Goal: Information Seeking & Learning: Learn about a topic

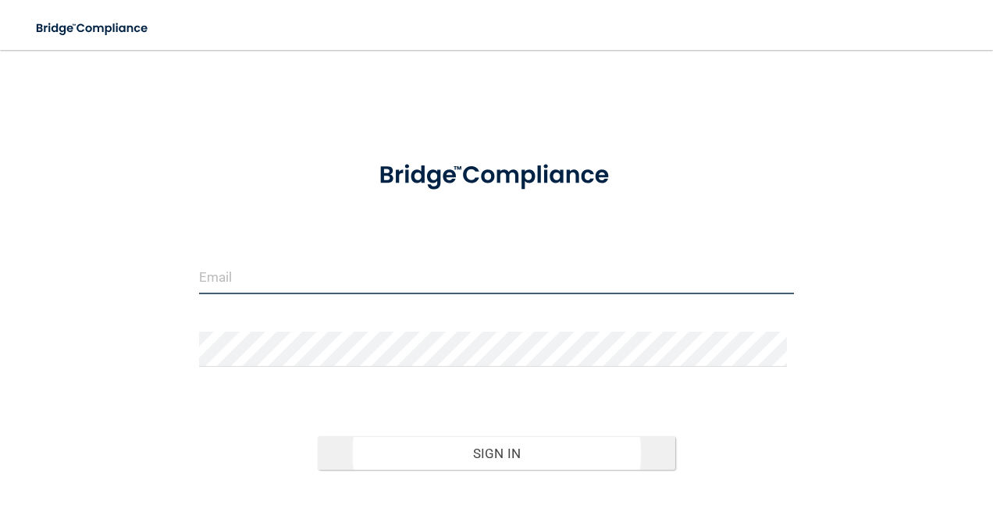
type input "[PERSON_NAME][EMAIL_ADDRESS][PERSON_NAME][DOMAIN_NAME]"
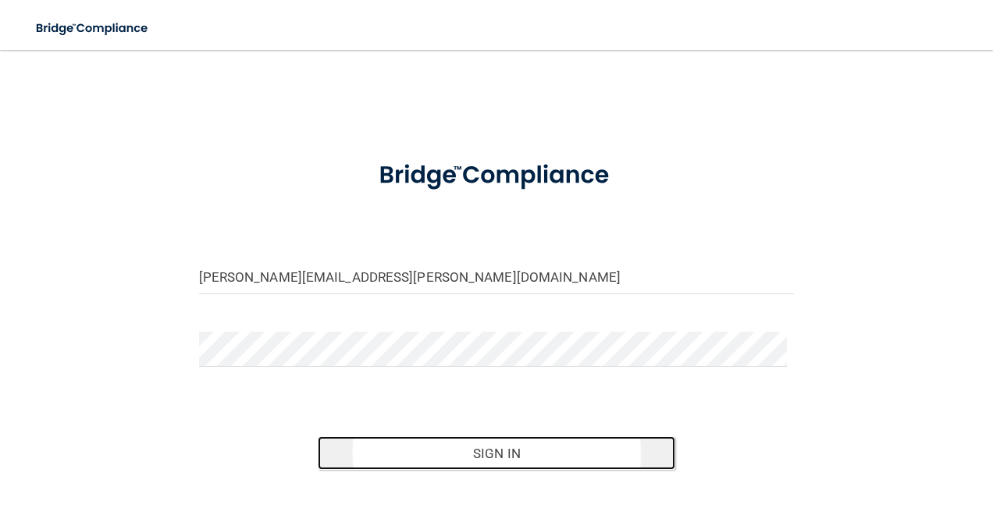
click at [437, 443] on button "Sign In" at bounding box center [497, 453] width 358 height 34
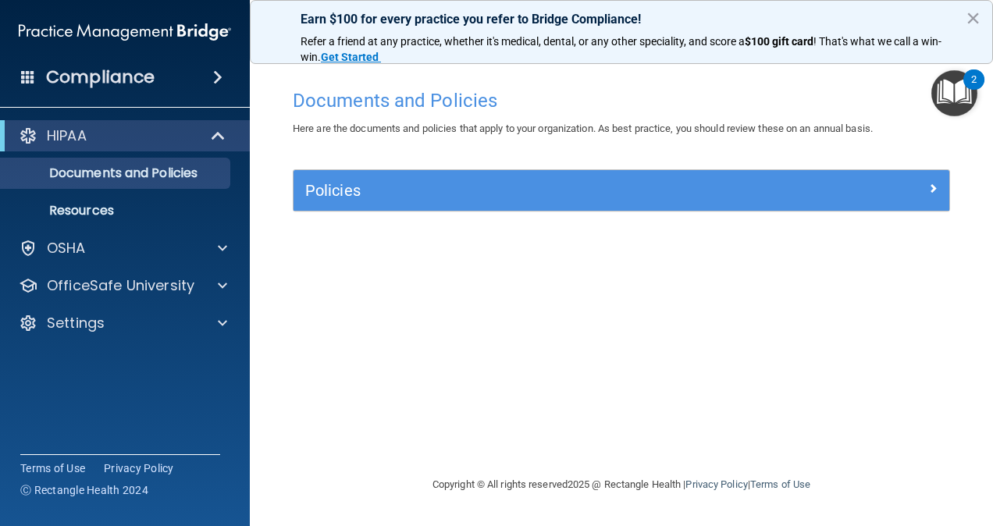
click at [965, 89] on img "Open Resource Center, 2 new notifications" at bounding box center [954, 93] width 46 height 46
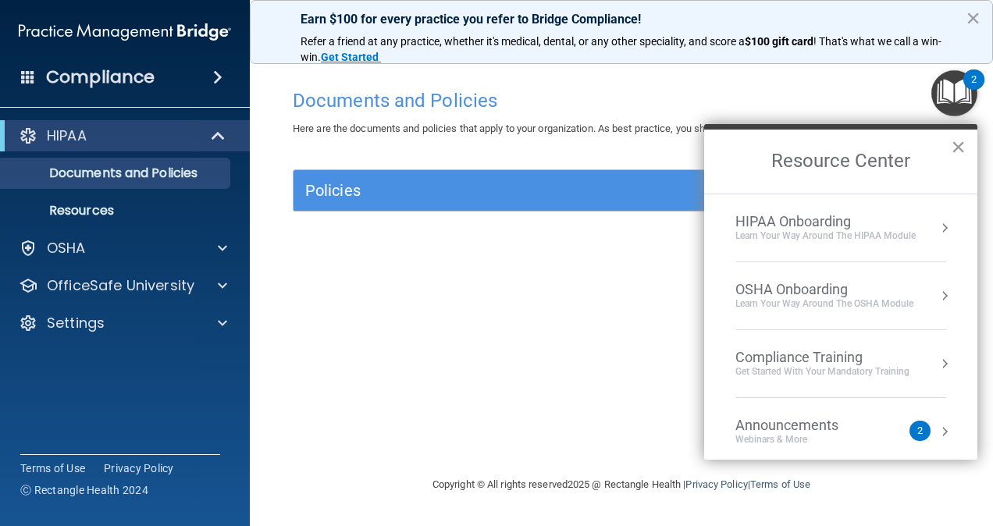
click at [955, 145] on button "×" at bounding box center [958, 146] width 15 height 25
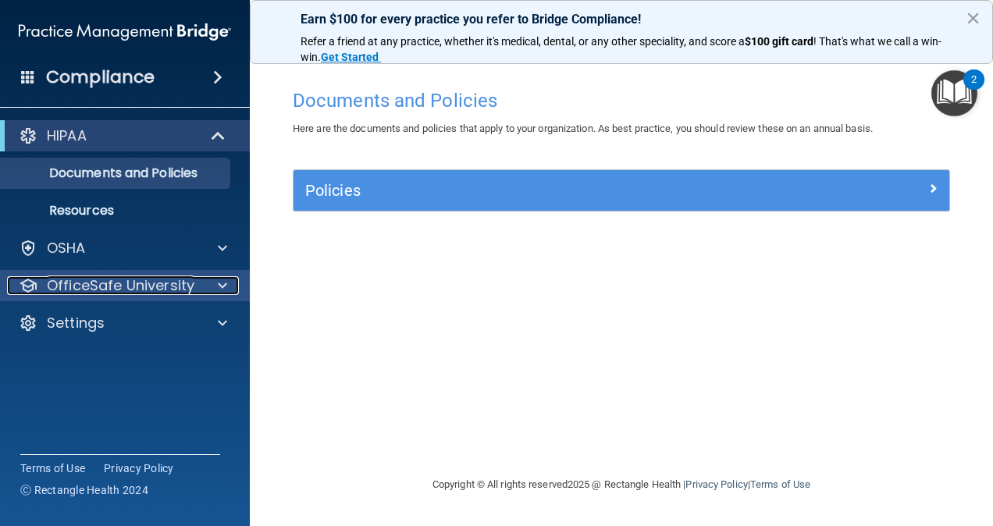
click at [175, 279] on p "OfficeSafe University" at bounding box center [121, 285] width 148 height 19
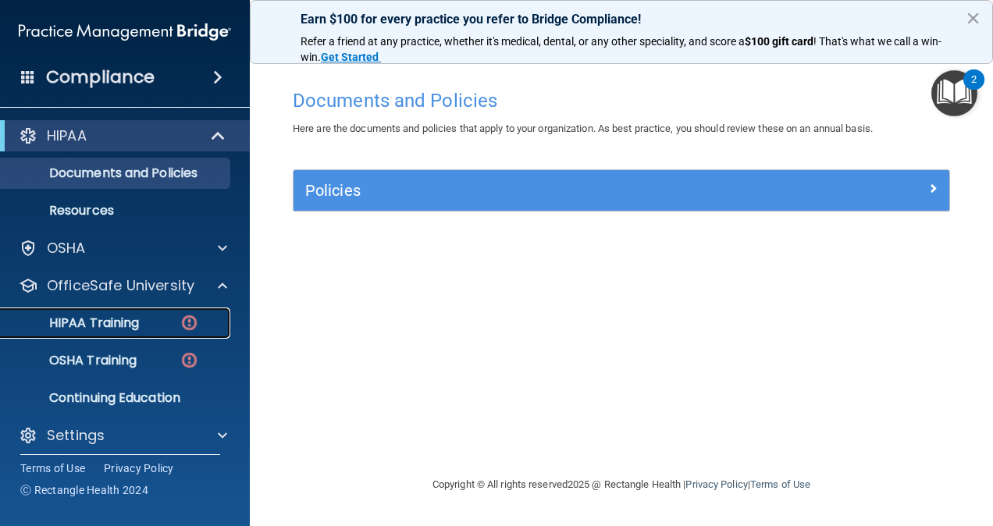
click at [150, 314] on link "HIPAA Training" at bounding box center [107, 323] width 246 height 31
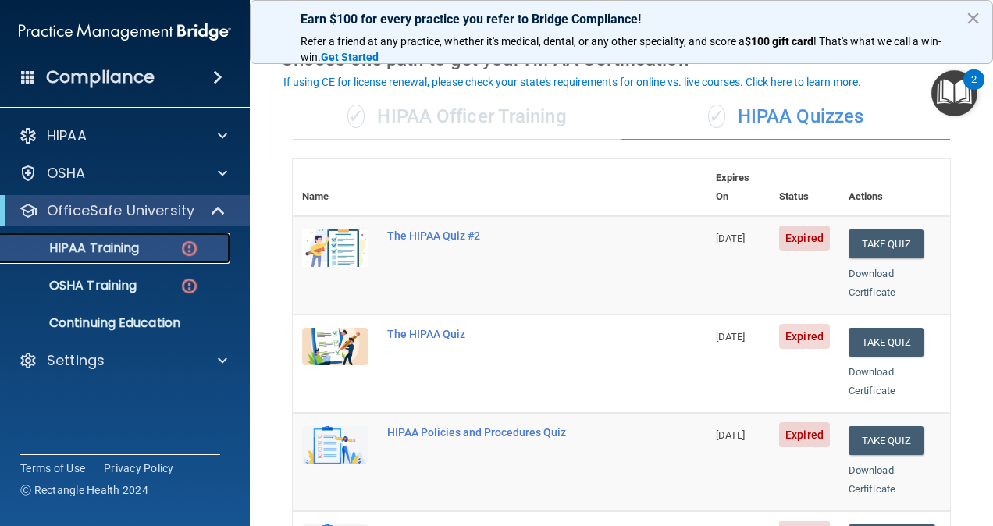
scroll to position [77, 0]
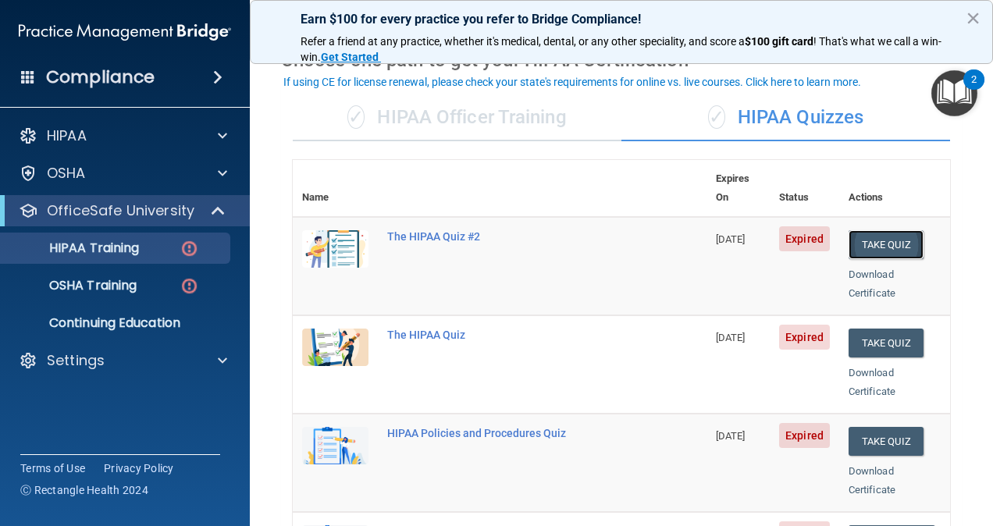
click at [878, 235] on button "Take Quiz" at bounding box center [886, 244] width 75 height 29
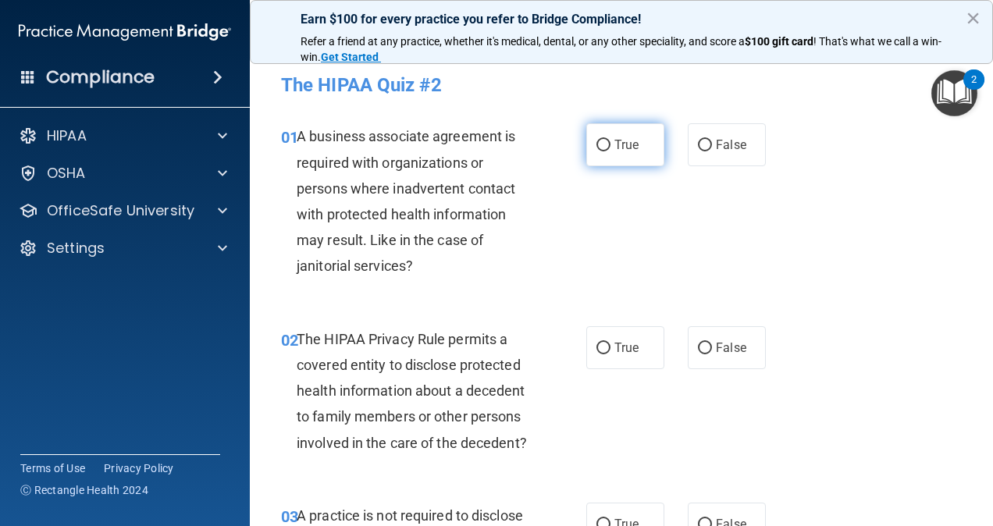
click at [606, 158] on label "True" at bounding box center [625, 144] width 78 height 43
click at [606, 151] on input "True" at bounding box center [603, 146] width 14 height 12
radio input "true"
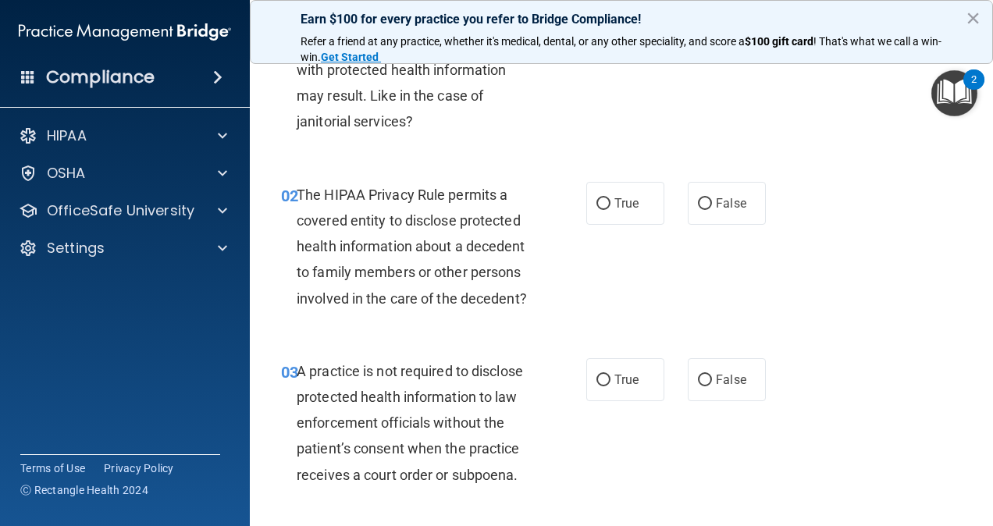
scroll to position [151, 0]
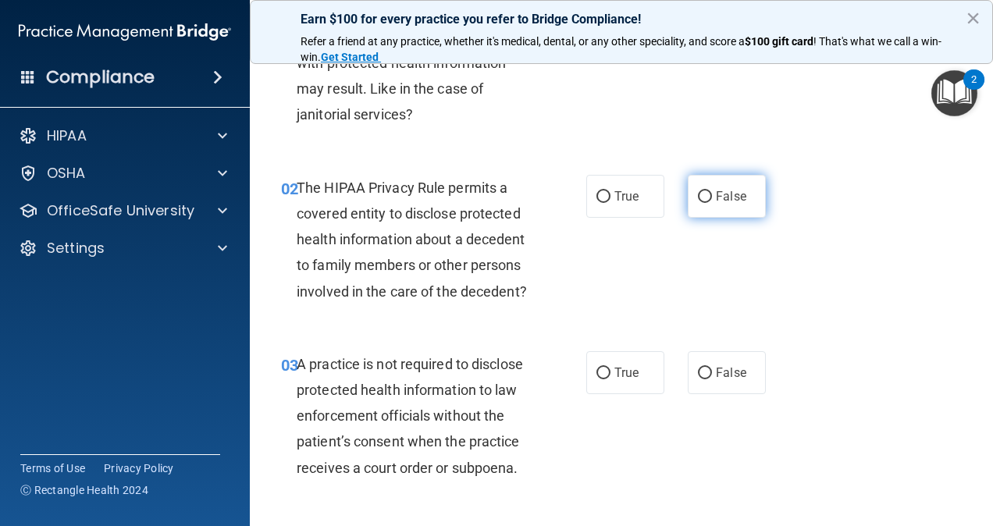
click at [704, 182] on label "False" at bounding box center [727, 196] width 78 height 43
click at [704, 191] on input "False" at bounding box center [705, 197] width 14 height 12
radio input "true"
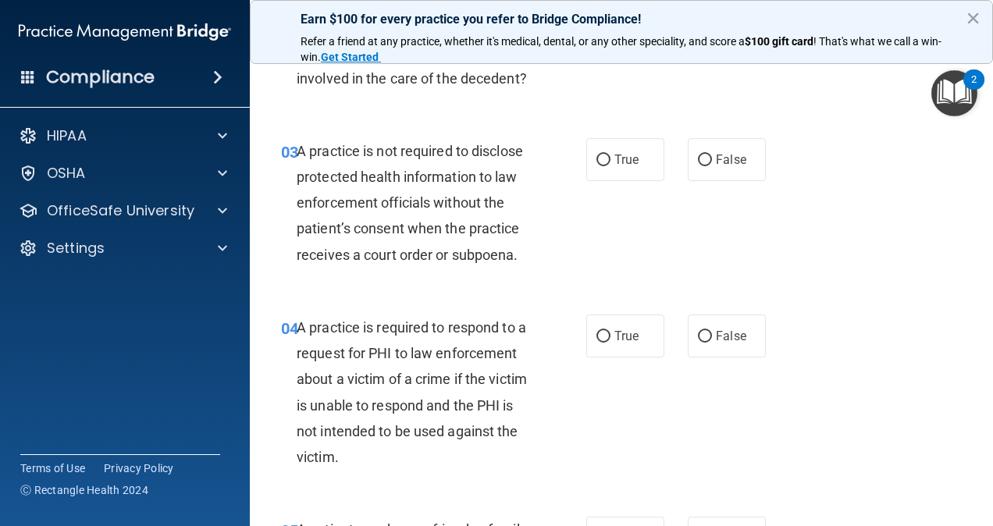
scroll to position [369, 0]
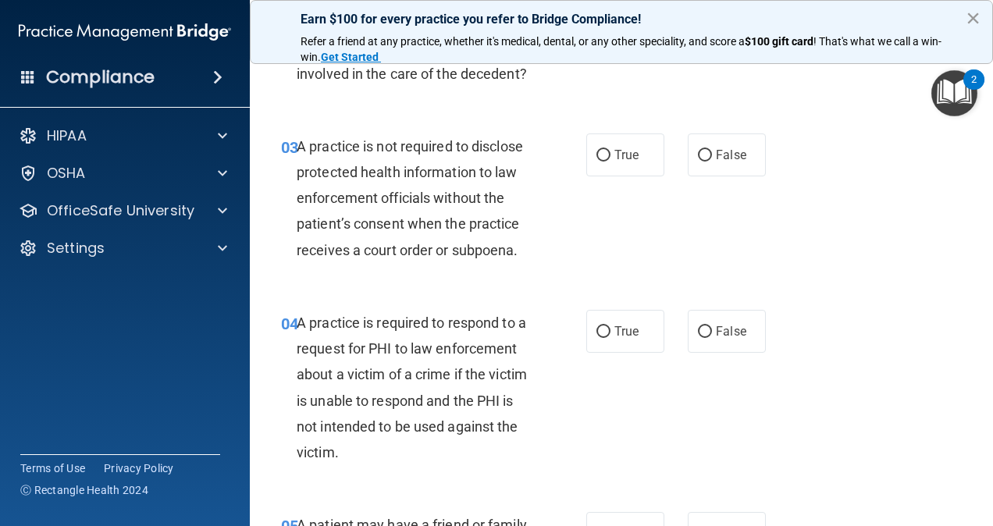
click at [970, 14] on button "×" at bounding box center [973, 17] width 15 height 25
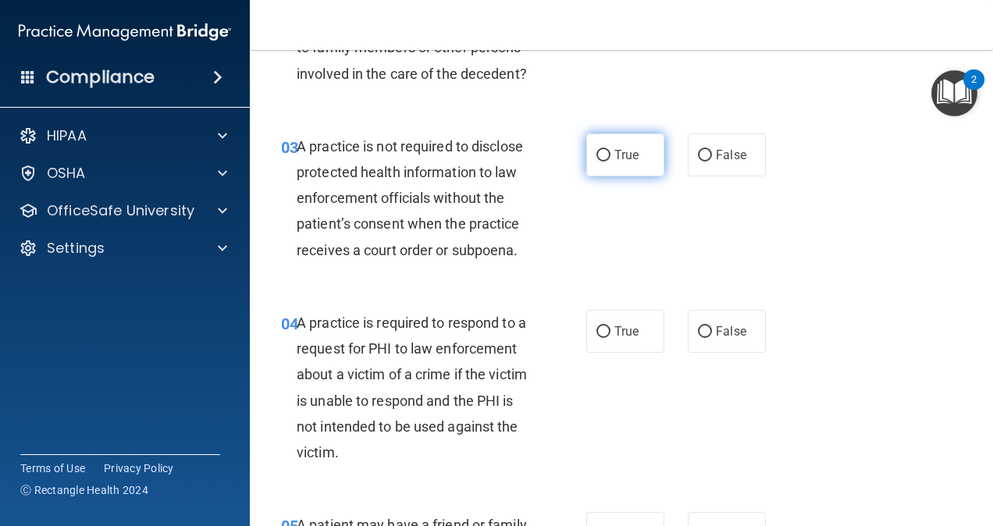
click at [644, 176] on label "True" at bounding box center [625, 154] width 78 height 43
click at [610, 162] on input "True" at bounding box center [603, 156] width 14 height 12
radio input "true"
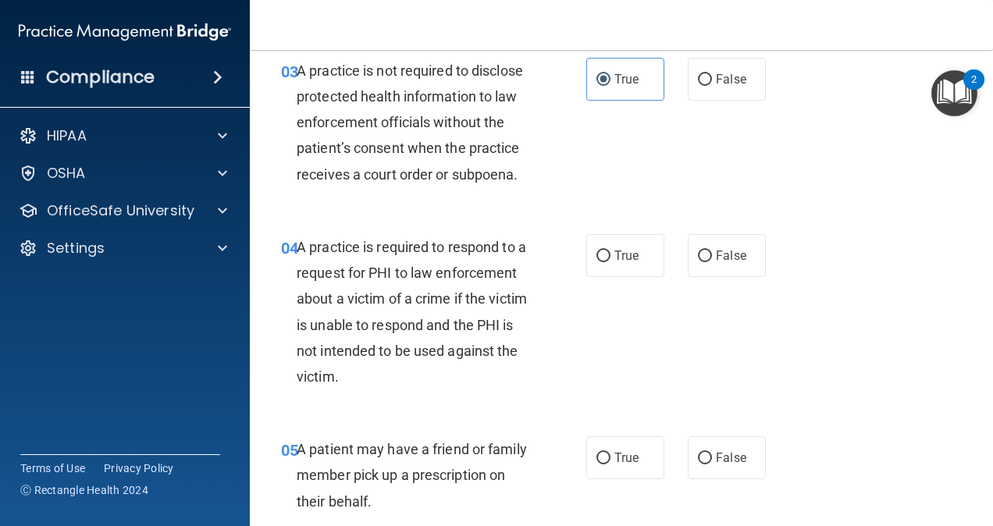
scroll to position [514, 0]
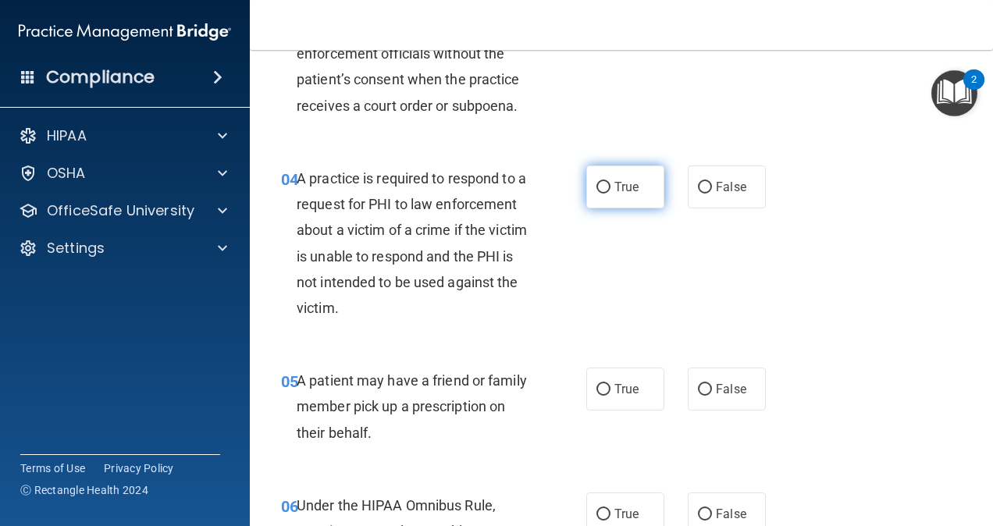
click at [614, 194] on span "True" at bounding box center [626, 187] width 24 height 15
click at [610, 194] on input "True" at bounding box center [603, 188] width 14 height 12
radio input "true"
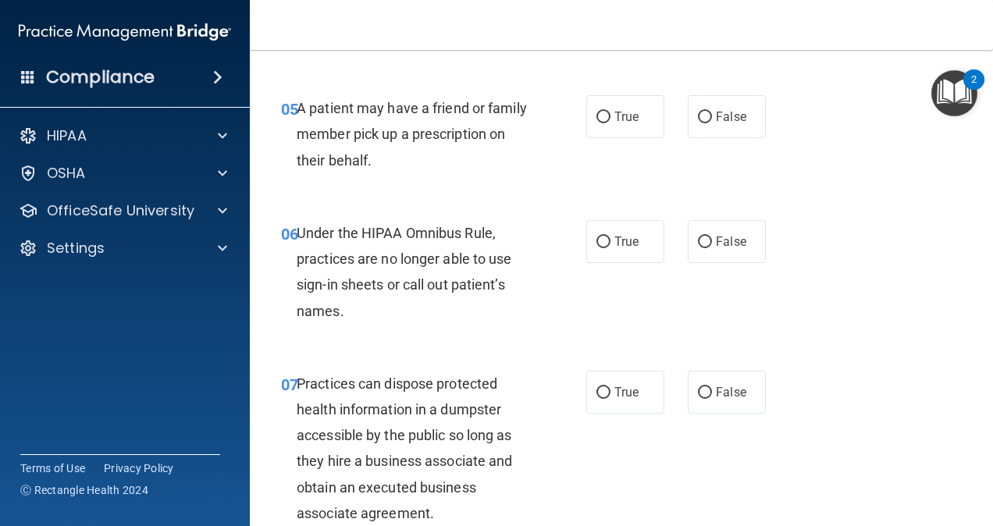
scroll to position [787, 0]
click at [596, 123] on input "True" at bounding box center [603, 117] width 14 height 12
radio input "true"
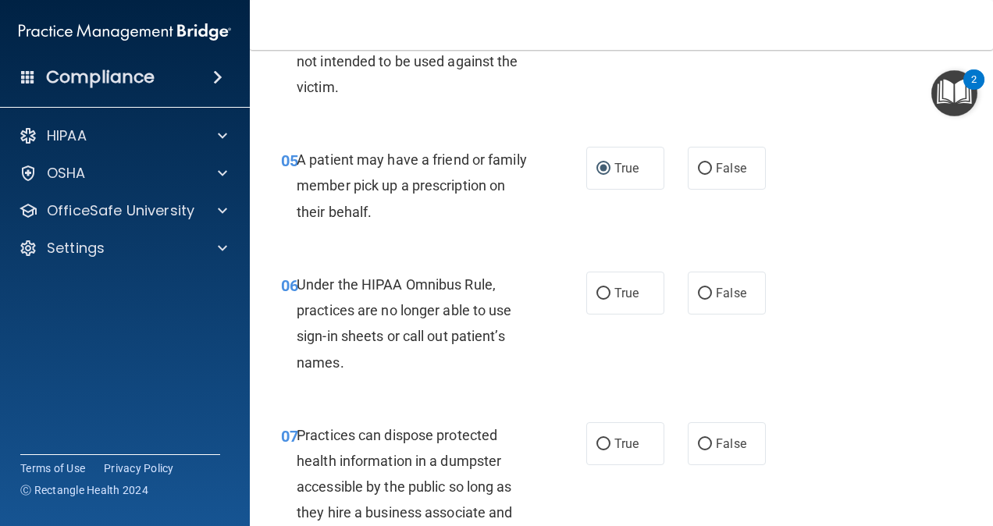
scroll to position [819, 0]
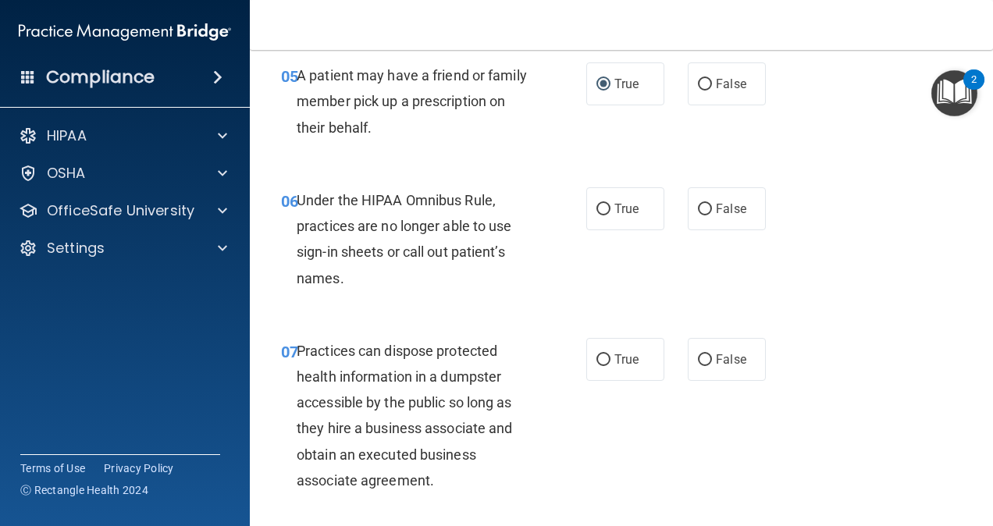
drag, startPoint x: 504, startPoint y: 265, endPoint x: 485, endPoint y: 301, distance: 40.5
click at [485, 291] on div "Under the HIPAA Omnibus Rule, practices are no longer able to use sign-in sheet…" at bounding box center [420, 239] width 247 height 104
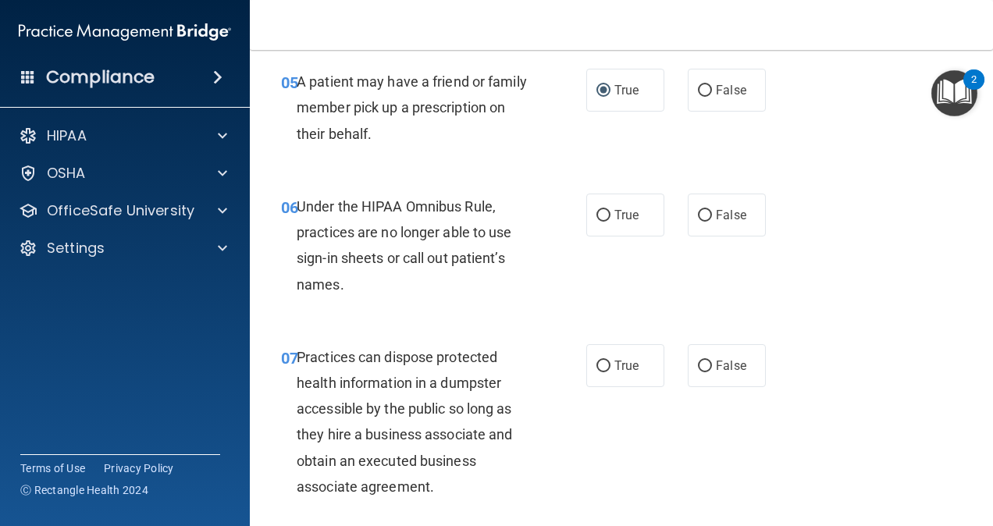
scroll to position [809, 0]
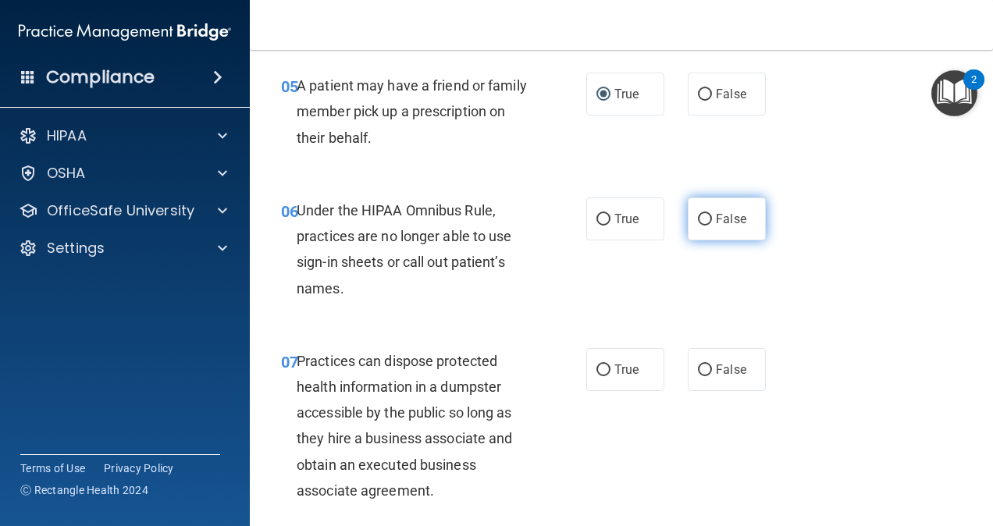
click at [699, 226] on input "False" at bounding box center [705, 220] width 14 height 12
radio input "true"
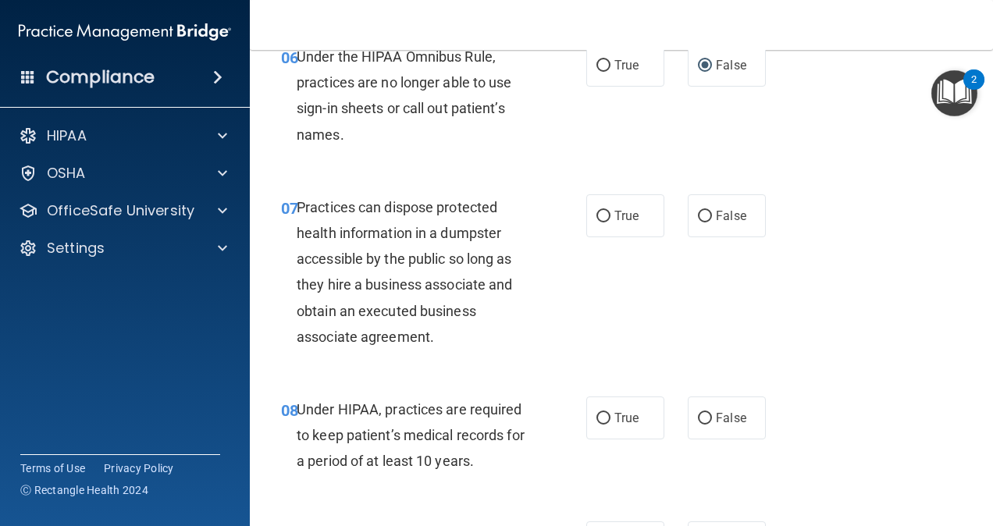
scroll to position [963, 0]
click at [540, 260] on div "07 Practices can dispose protected health information in a dumpster accessible …" at bounding box center [434, 275] width 352 height 163
click at [699, 237] on label "False" at bounding box center [727, 215] width 78 height 43
click at [699, 222] on input "False" at bounding box center [705, 216] width 14 height 12
radio input "true"
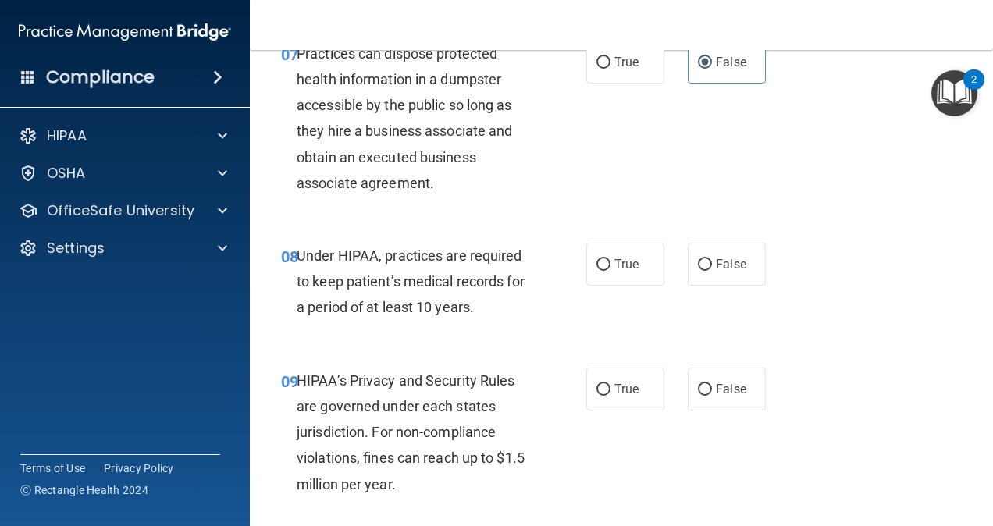
scroll to position [1118, 0]
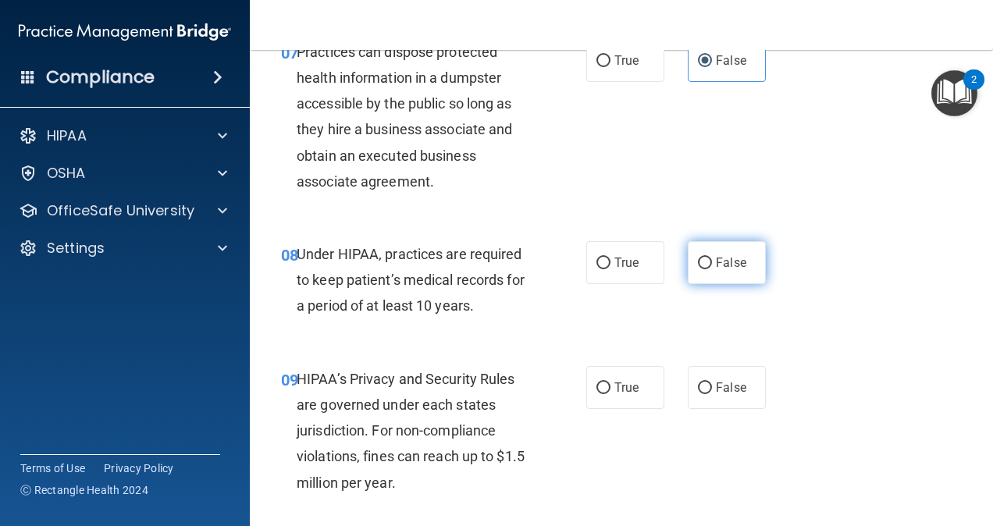
click at [728, 270] on span "False" at bounding box center [731, 262] width 30 height 15
click at [712, 269] on input "False" at bounding box center [705, 264] width 14 height 12
radio input "true"
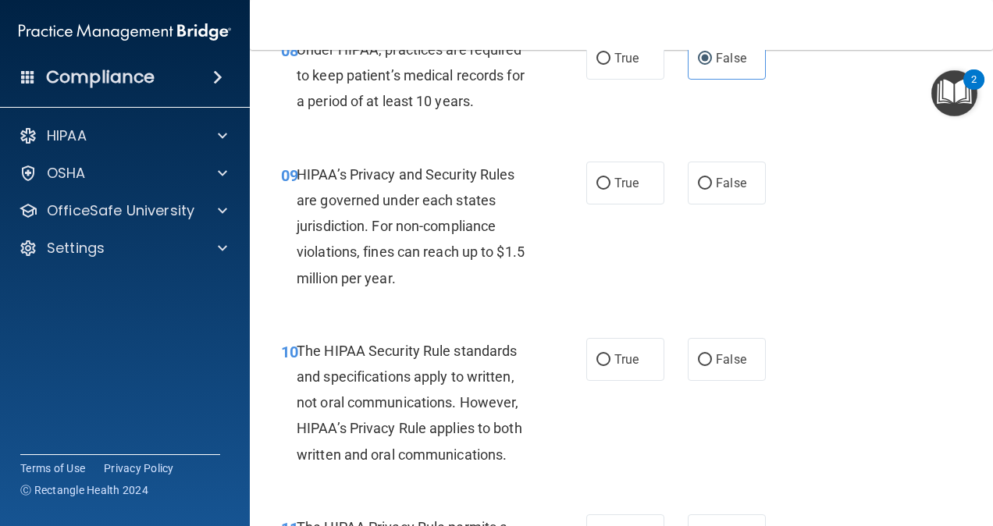
scroll to position [1323, 0]
click at [639, 204] on label "True" at bounding box center [625, 182] width 78 height 43
click at [610, 189] on input "True" at bounding box center [603, 183] width 14 height 12
radio input "true"
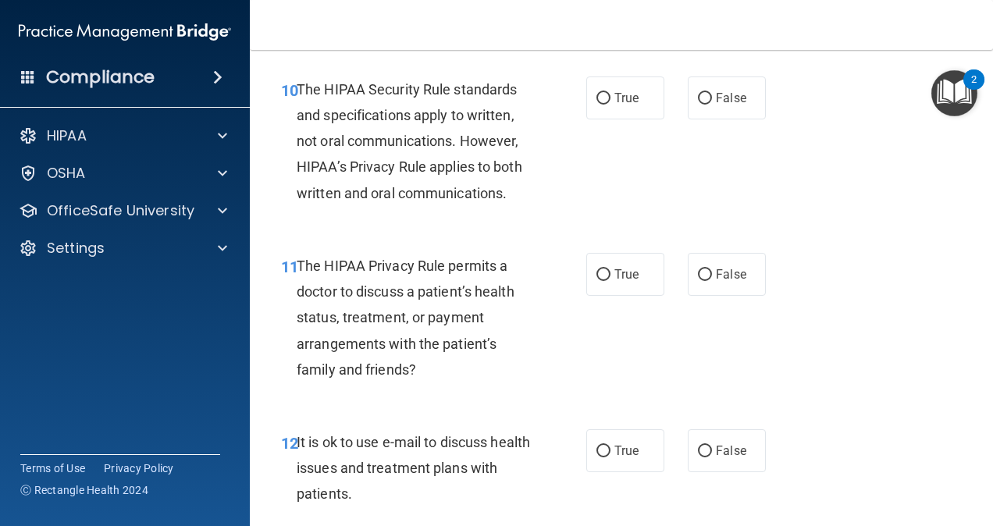
scroll to position [1592, 0]
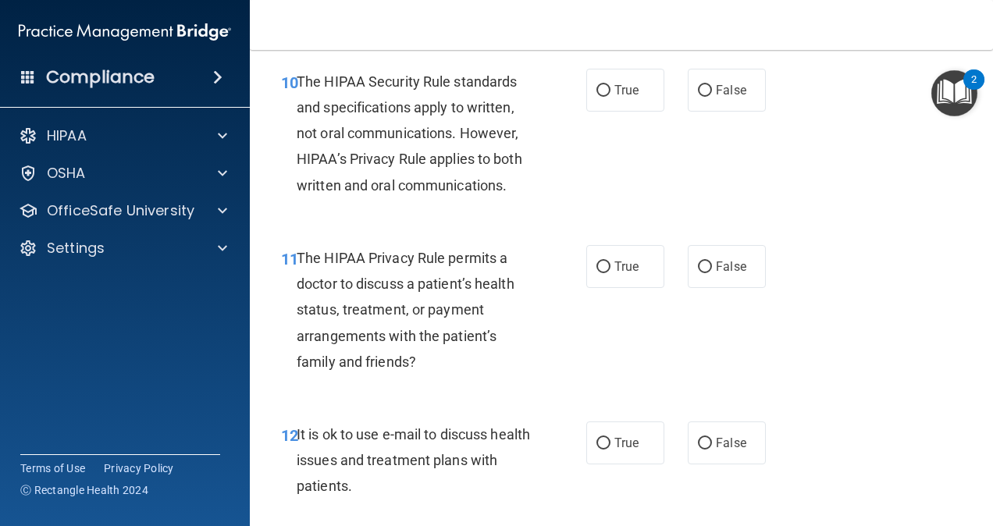
click at [543, 206] on div "10 The HIPAA Security Rule standards and specifications apply to written, not o…" at bounding box center [434, 137] width 352 height 137
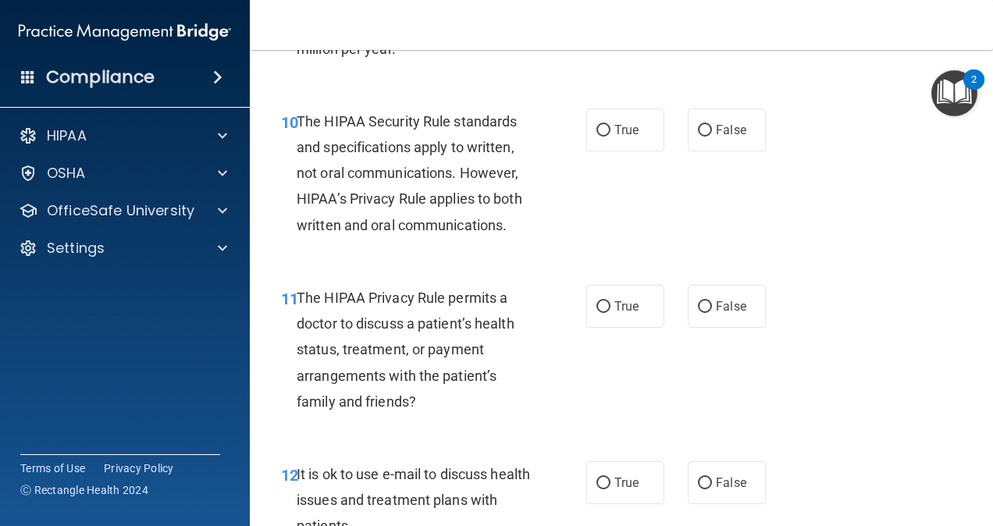
scroll to position [1553, 0]
click at [589, 151] on label "True" at bounding box center [625, 129] width 78 height 43
click at [596, 136] on input "True" at bounding box center [603, 130] width 14 height 12
radio input "true"
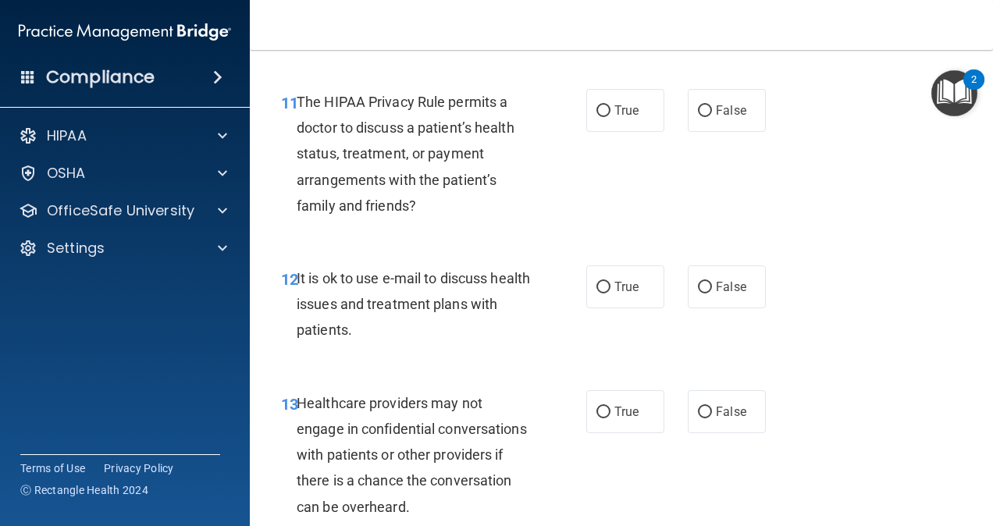
scroll to position [1762, 0]
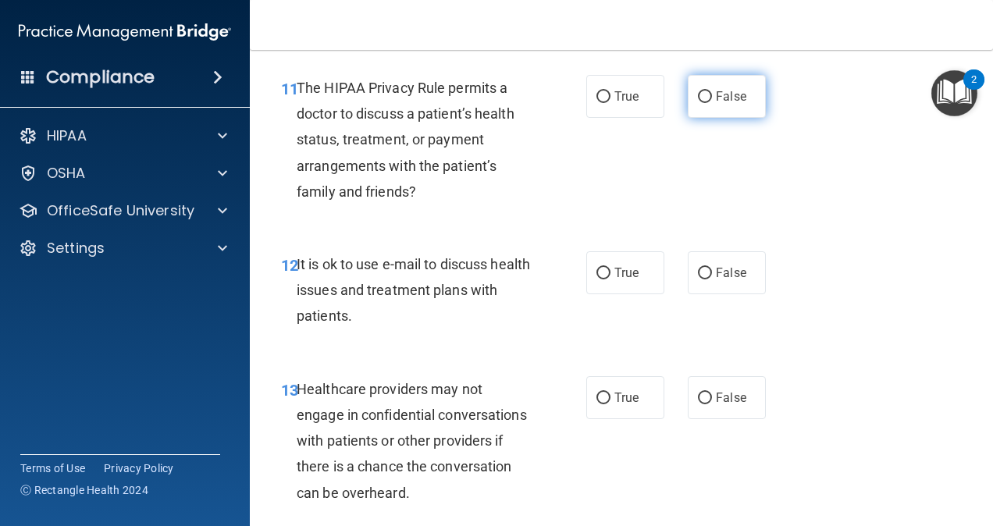
click at [720, 104] on span "False" at bounding box center [731, 96] width 30 height 15
click at [712, 103] on input "False" at bounding box center [705, 97] width 14 height 12
radio input "true"
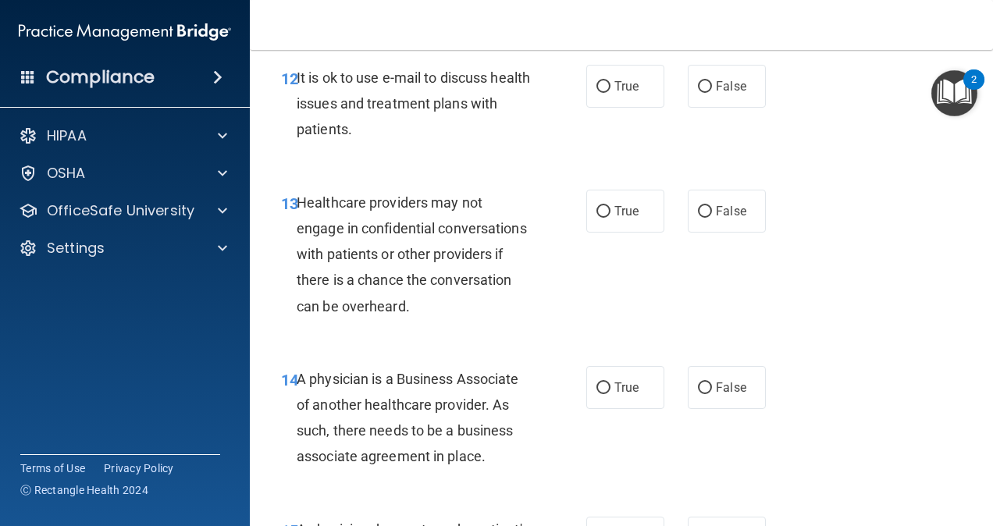
scroll to position [1949, 0]
click at [596, 107] on label "True" at bounding box center [625, 85] width 78 height 43
click at [596, 92] on input "True" at bounding box center [603, 86] width 14 height 12
radio input "true"
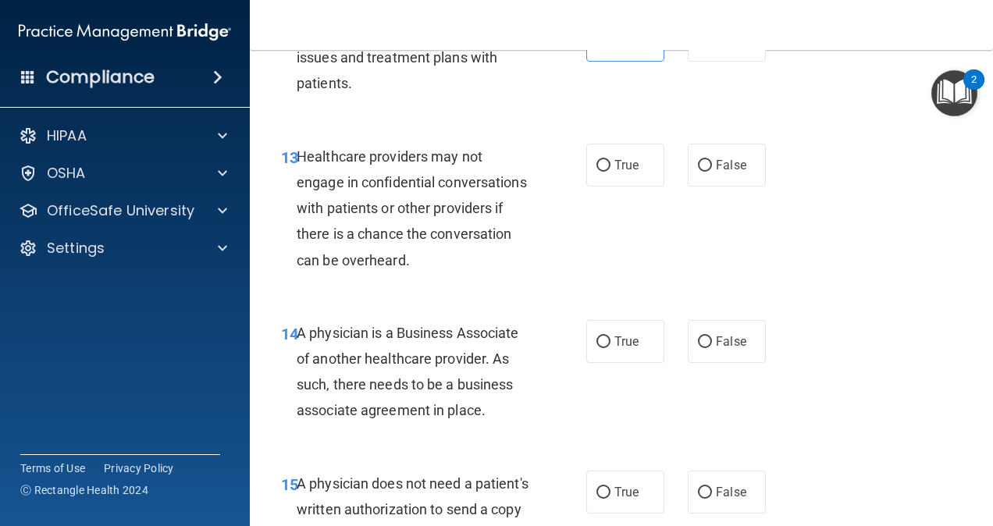
scroll to position [2039, 0]
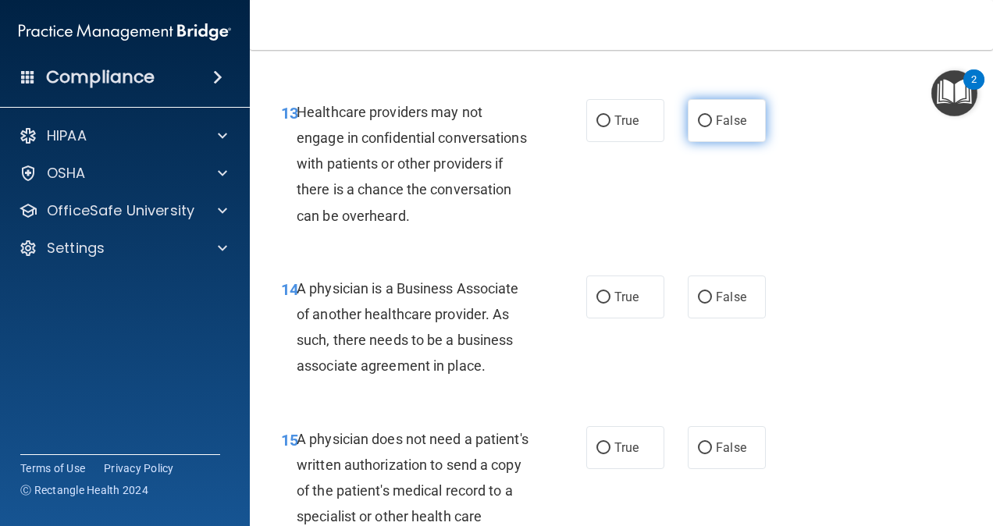
click at [688, 142] on label "False" at bounding box center [727, 120] width 78 height 43
click at [698, 127] on input "False" at bounding box center [705, 122] width 14 height 12
radio input "true"
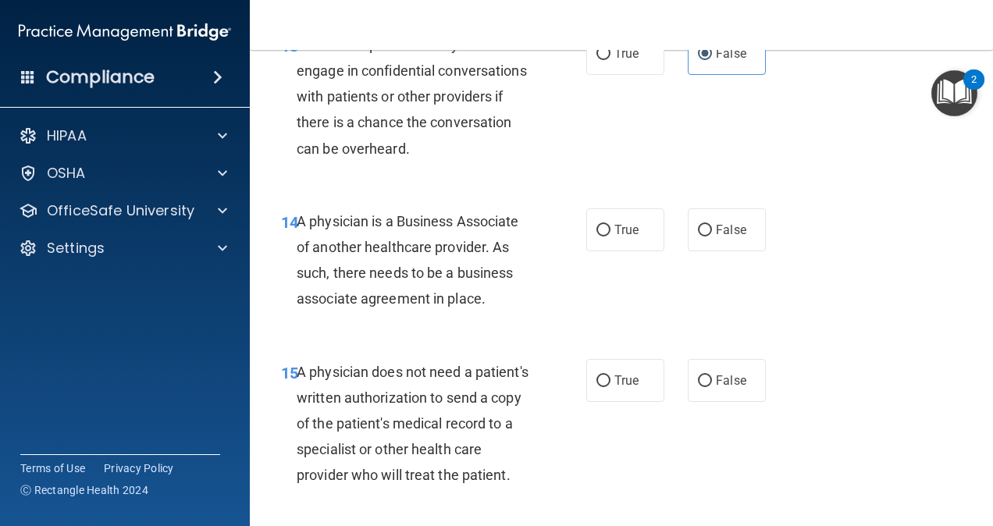
scroll to position [2108, 0]
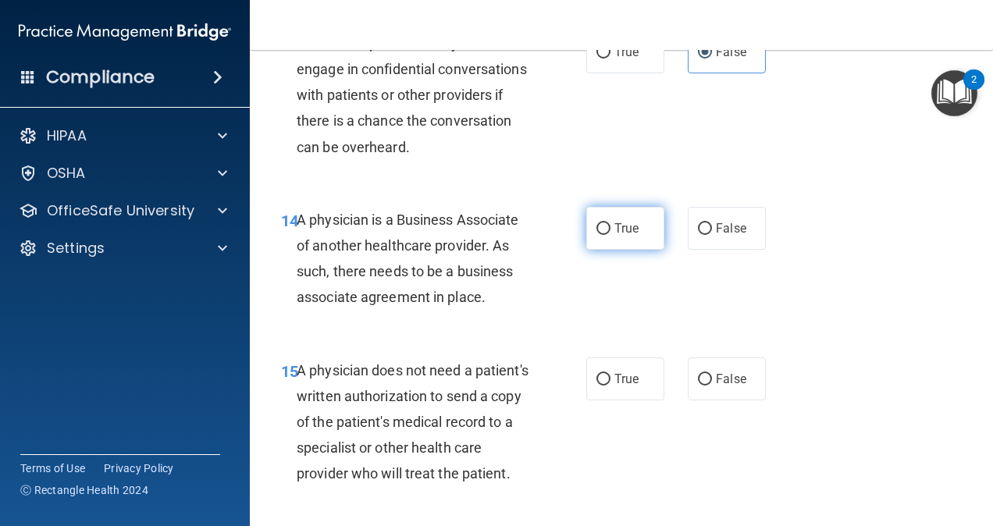
click at [634, 246] on label "True" at bounding box center [625, 228] width 78 height 43
click at [610, 235] on input "True" at bounding box center [603, 229] width 14 height 12
radio input "true"
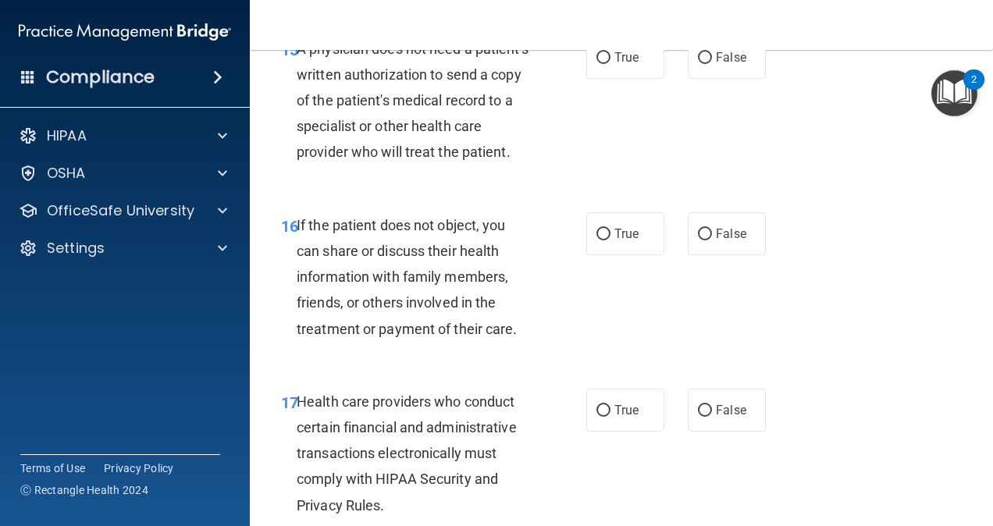
scroll to position [2429, 0]
click at [697, 80] on label "False" at bounding box center [727, 58] width 78 height 43
click at [698, 65] on input "False" at bounding box center [705, 59] width 14 height 12
radio input "true"
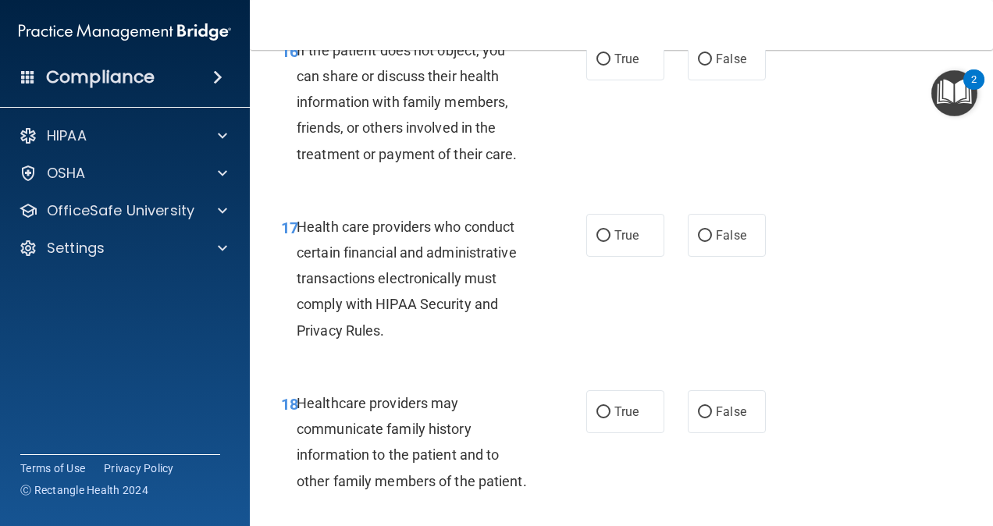
scroll to position [2607, 0]
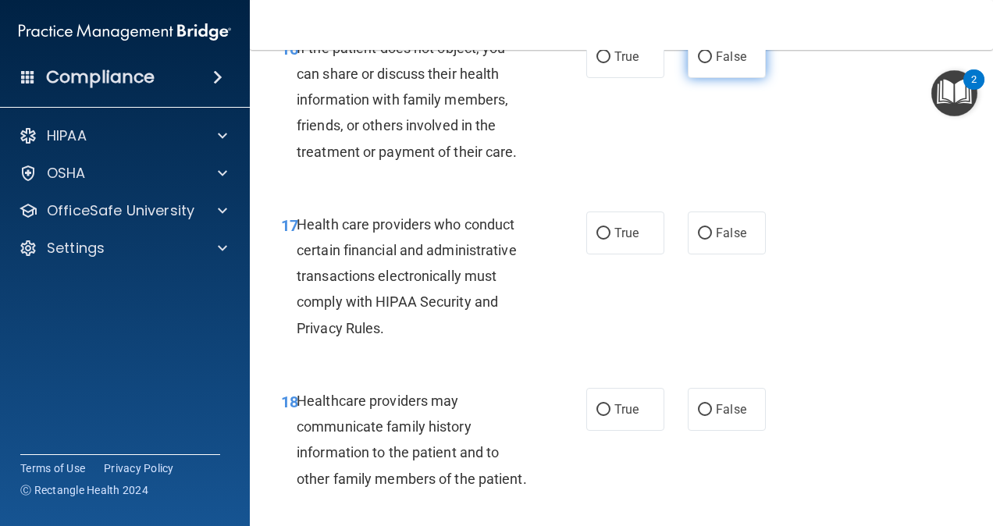
click at [716, 64] on span "False" at bounding box center [731, 56] width 30 height 15
click at [712, 63] on input "False" at bounding box center [705, 58] width 14 height 12
radio input "true"
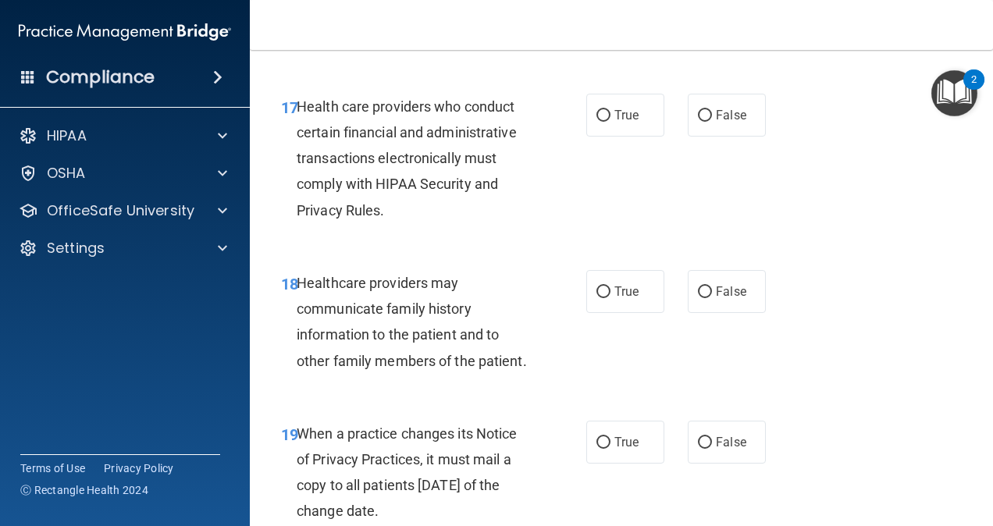
scroll to position [2735, 0]
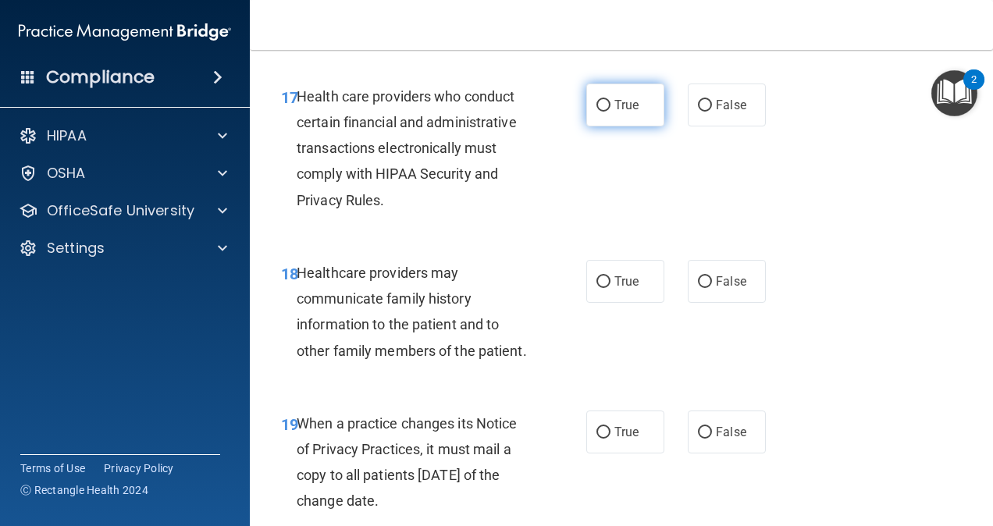
click at [635, 126] on label "True" at bounding box center [625, 105] width 78 height 43
click at [610, 112] on input "True" at bounding box center [603, 106] width 14 height 12
radio input "true"
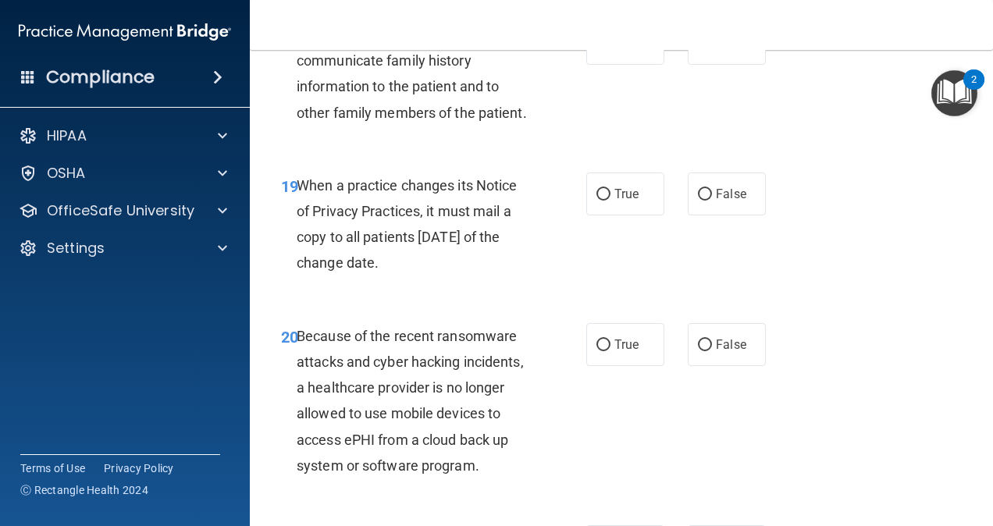
scroll to position [2977, 0]
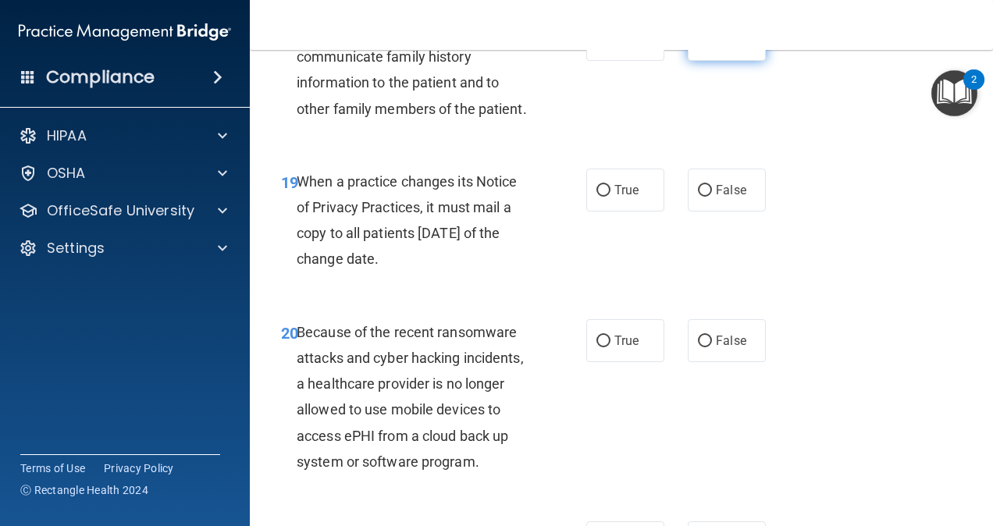
click at [716, 47] on span "False" at bounding box center [731, 39] width 30 height 15
click at [712, 46] on input "False" at bounding box center [705, 40] width 14 height 12
radio input "true"
click at [615, 61] on label "True" at bounding box center [625, 39] width 78 height 43
click at [610, 46] on input "True" at bounding box center [603, 40] width 14 height 12
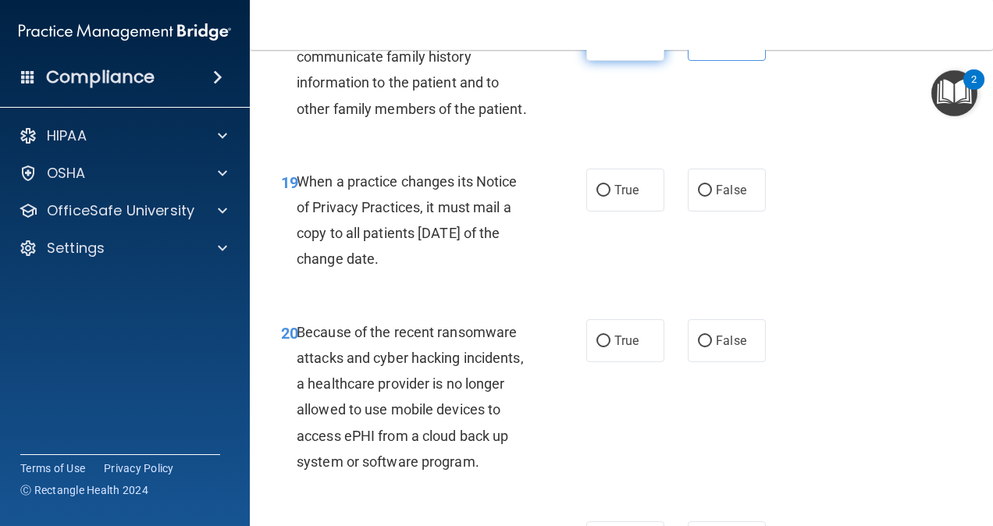
radio input "true"
radio input "false"
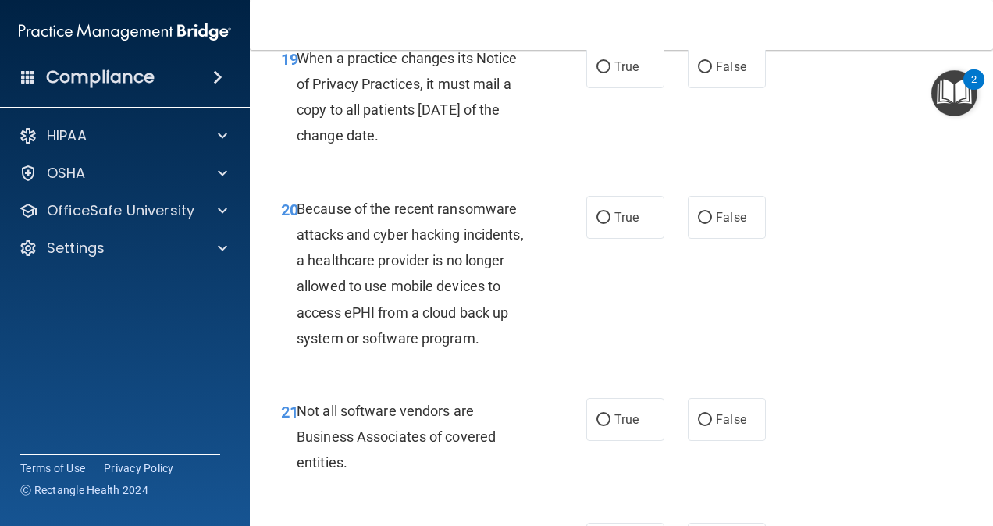
scroll to position [3101, 0]
click at [620, 73] on span "True" at bounding box center [626, 66] width 24 height 15
click at [610, 73] on input "True" at bounding box center [603, 67] width 14 height 12
radio input "true"
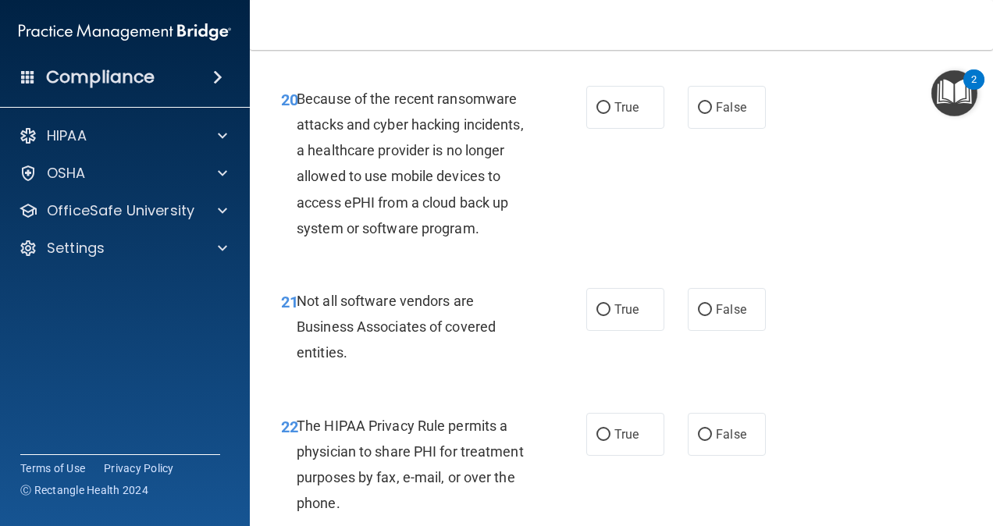
scroll to position [3211, 0]
click at [704, 128] on label "False" at bounding box center [727, 106] width 78 height 43
click at [704, 113] on input "False" at bounding box center [705, 107] width 14 height 12
radio input "true"
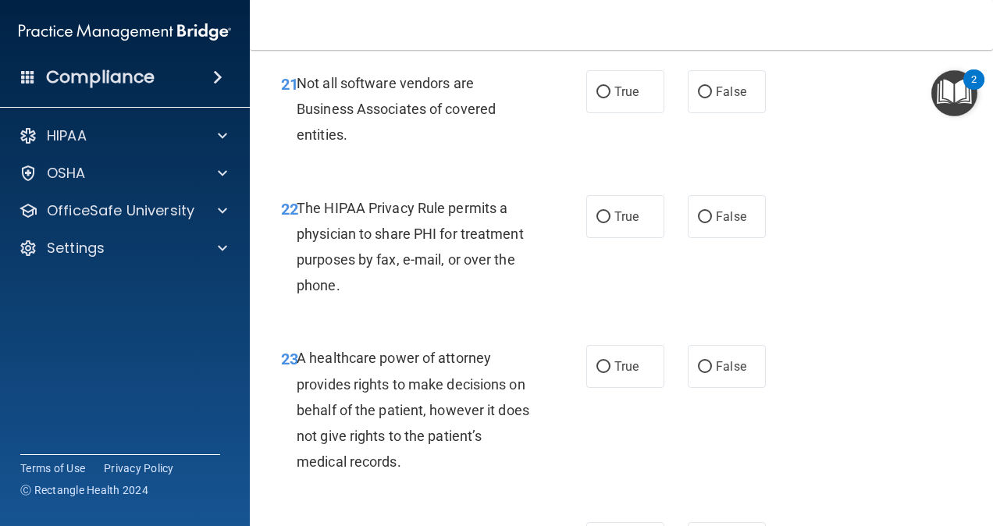
scroll to position [3433, 0]
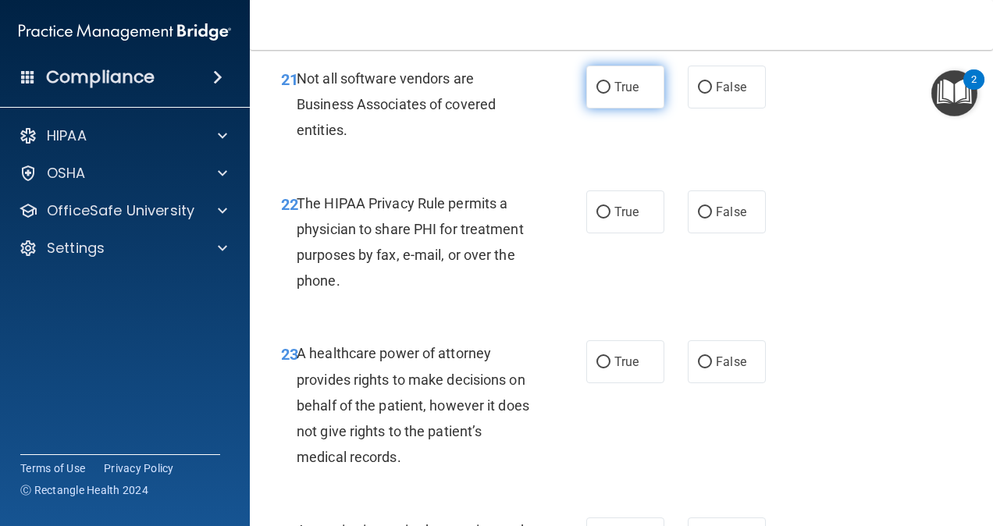
click at [627, 94] on span "True" at bounding box center [626, 87] width 24 height 15
click at [610, 94] on input "True" at bounding box center [603, 88] width 14 height 12
radio input "true"
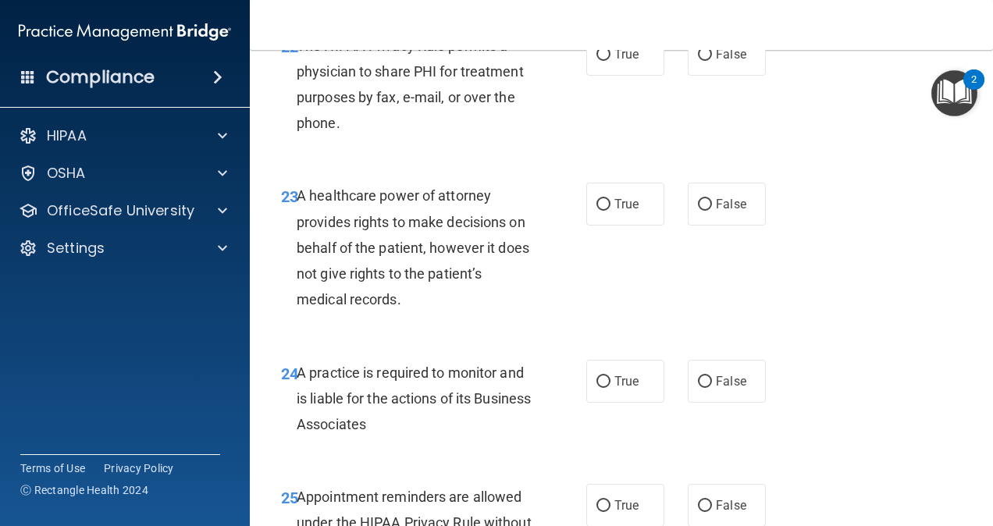
scroll to position [3592, 0]
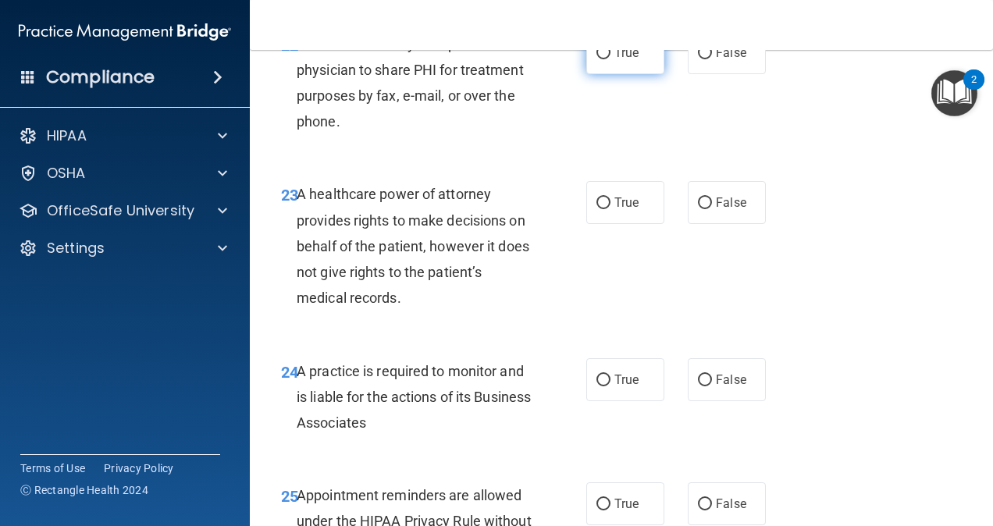
click at [614, 60] on span "True" at bounding box center [626, 52] width 24 height 15
click at [610, 59] on input "True" at bounding box center [603, 54] width 14 height 12
radio input "true"
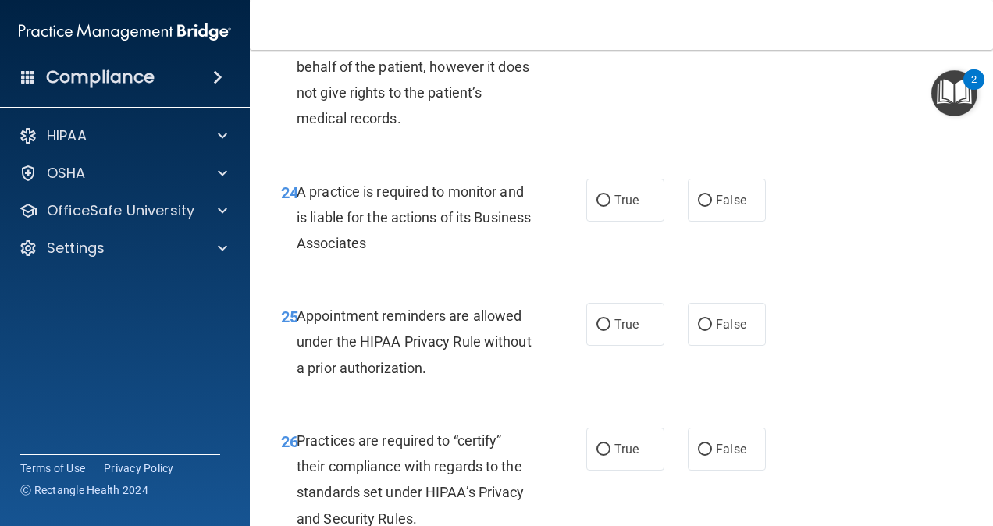
scroll to position [3772, 0]
click at [604, 44] on label "True" at bounding box center [625, 22] width 78 height 43
click at [604, 29] on input "True" at bounding box center [603, 23] width 14 height 12
radio input "true"
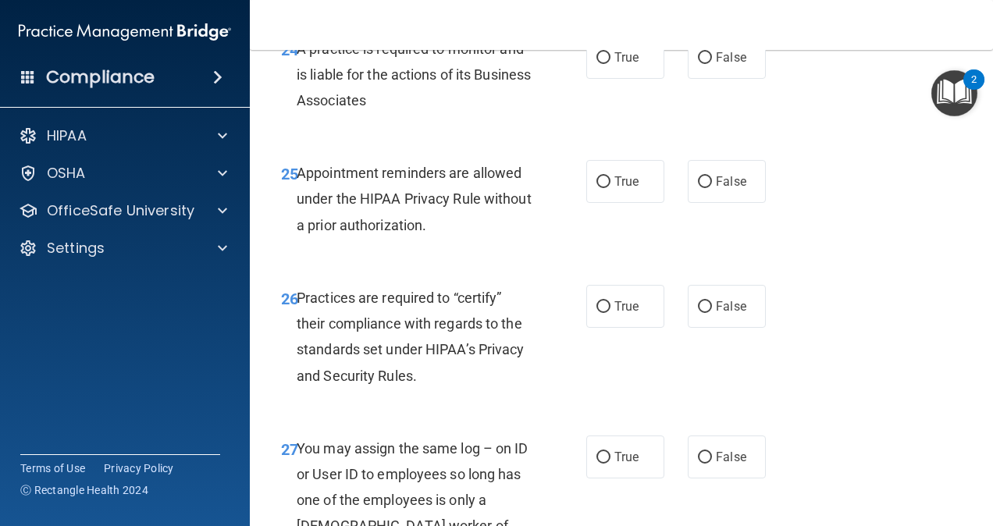
scroll to position [3917, 0]
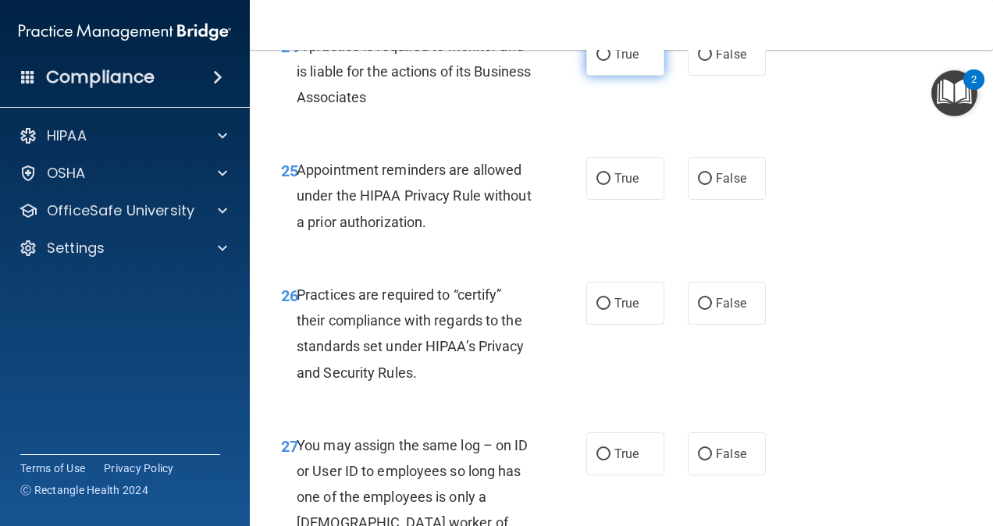
click at [593, 76] on label "True" at bounding box center [625, 54] width 78 height 43
click at [596, 61] on input "True" at bounding box center [603, 55] width 14 height 12
radio input "true"
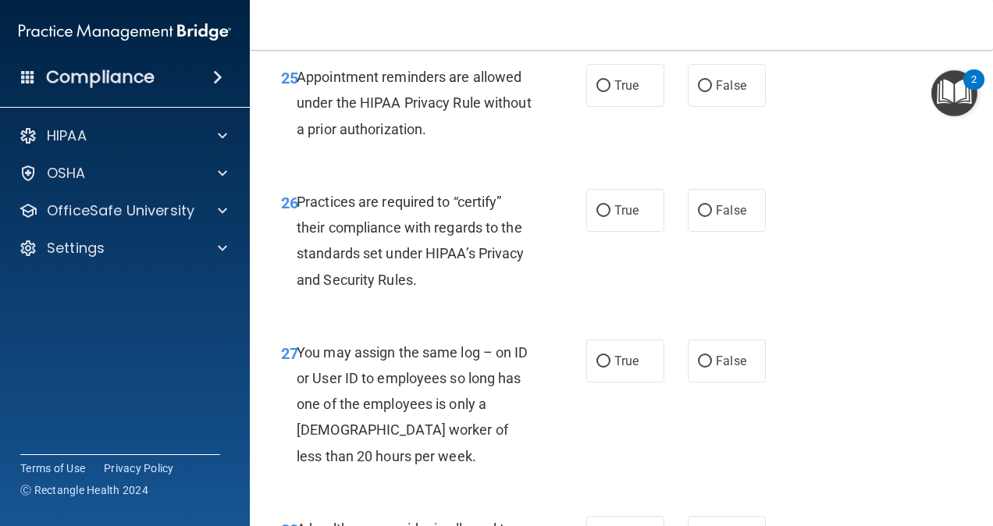
scroll to position [4014, 0]
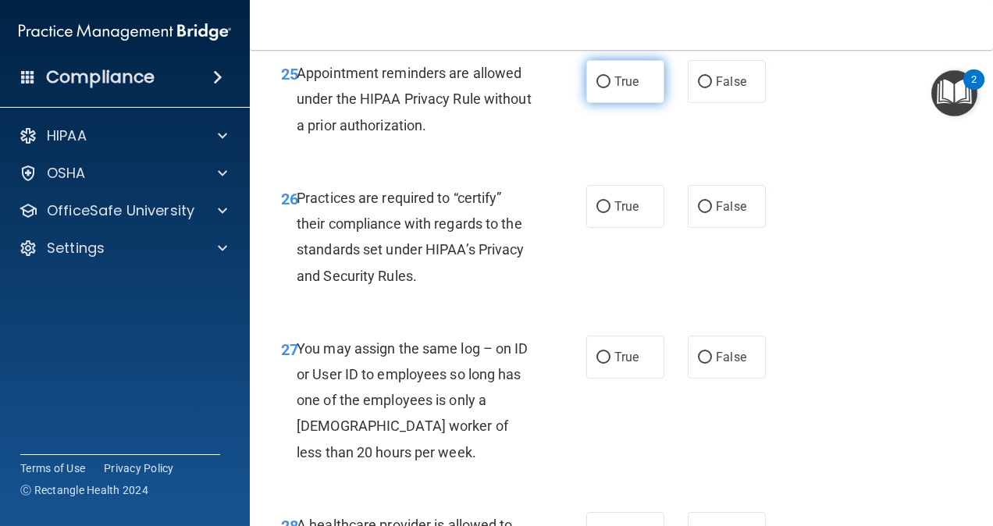
click at [614, 89] on span "True" at bounding box center [626, 81] width 24 height 15
click at [609, 88] on input "True" at bounding box center [603, 83] width 14 height 12
radio input "true"
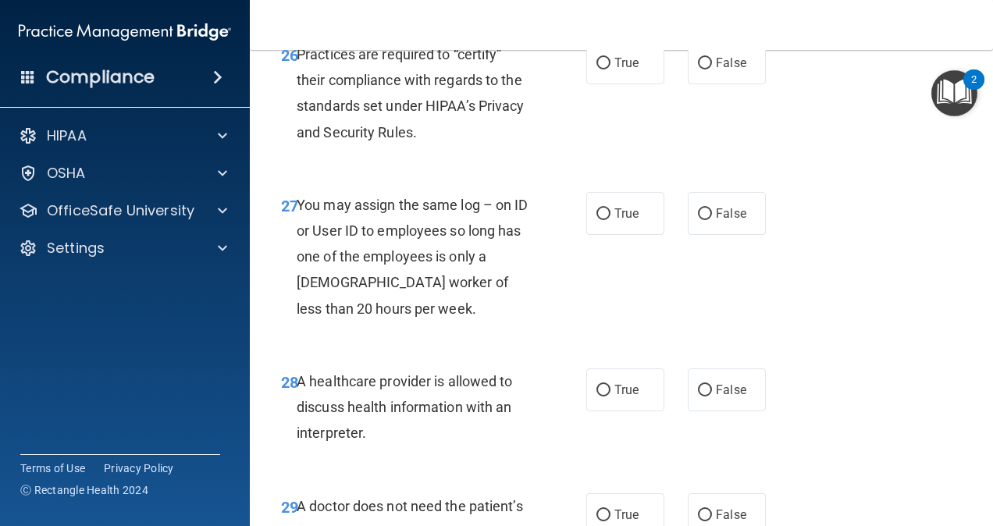
scroll to position [4159, 0]
click at [604, 84] on label "True" at bounding box center [625, 62] width 78 height 43
click at [604, 69] on input "True" at bounding box center [603, 63] width 14 height 12
radio input "true"
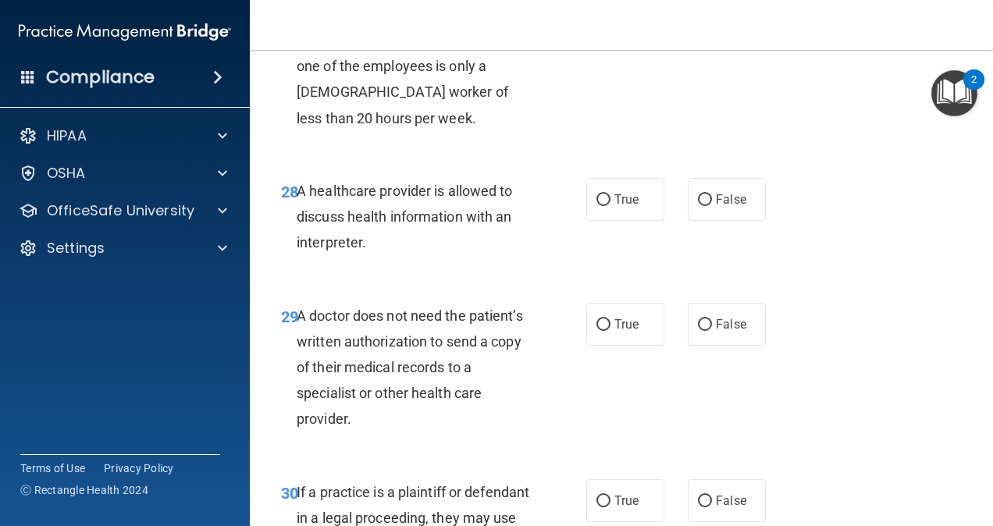
scroll to position [4347, 0]
click at [715, 46] on label "False" at bounding box center [727, 24] width 78 height 43
click at [712, 31] on input "False" at bounding box center [705, 26] width 14 height 12
radio input "true"
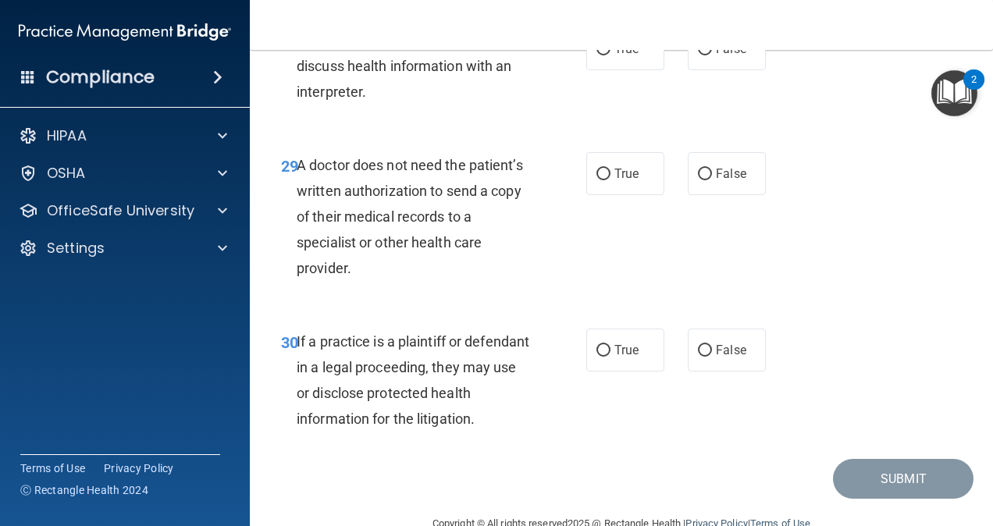
scroll to position [4505, 0]
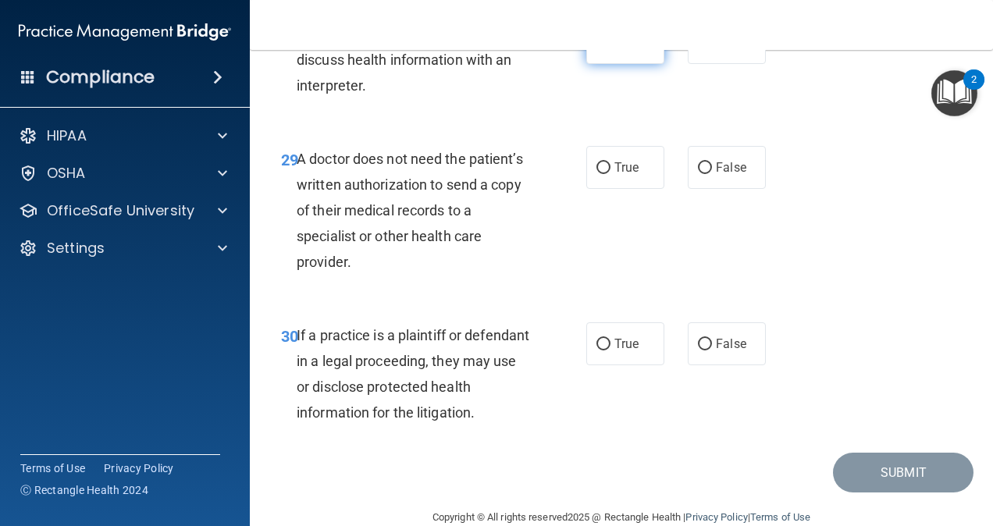
click at [650, 64] on label "True" at bounding box center [625, 42] width 78 height 43
click at [610, 49] on input "True" at bounding box center [603, 43] width 14 height 12
radio input "true"
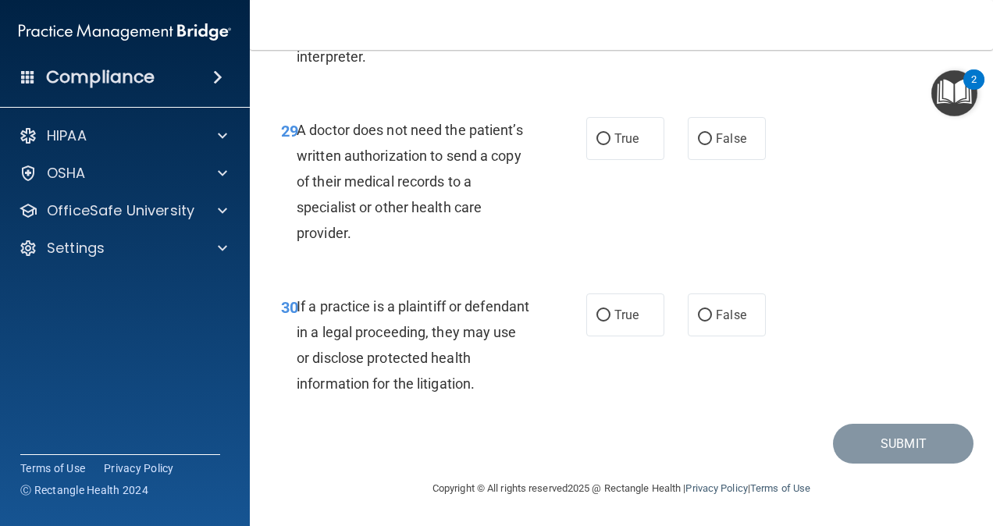
scroll to position [4592, 0]
click at [688, 160] on label "False" at bounding box center [727, 138] width 78 height 43
click at [698, 145] on input "False" at bounding box center [705, 139] width 14 height 12
radio input "true"
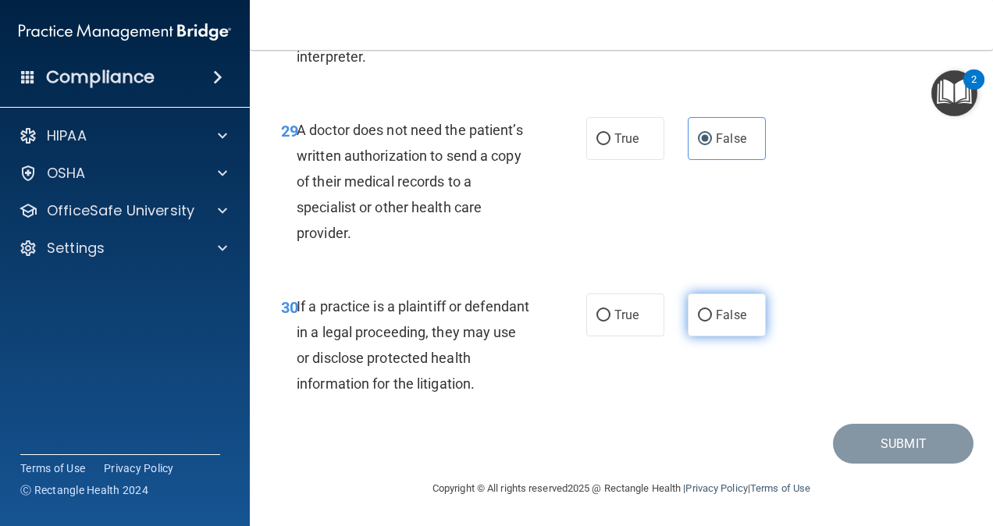
click at [735, 314] on span "False" at bounding box center [731, 315] width 30 height 15
click at [712, 314] on input "False" at bounding box center [705, 316] width 14 height 12
radio input "true"
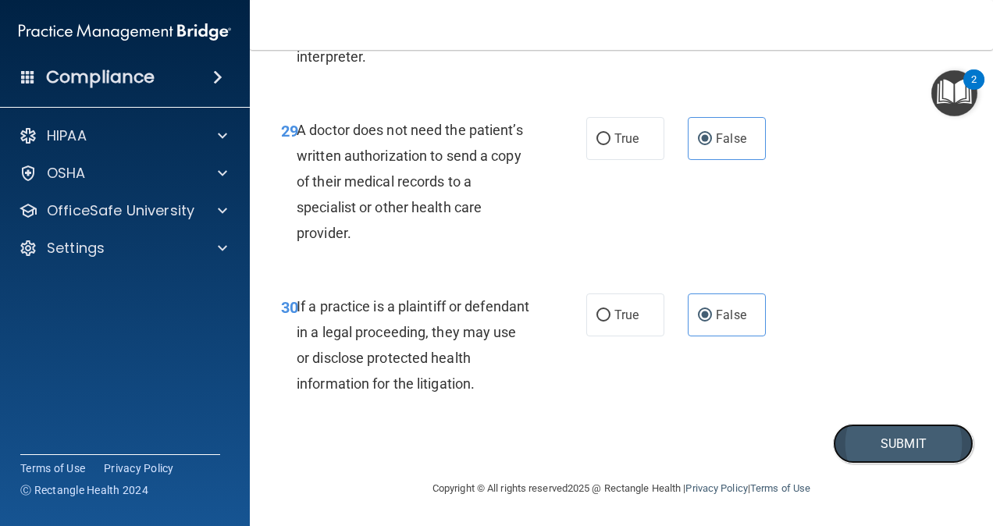
click at [835, 453] on button "Submit" at bounding box center [903, 444] width 141 height 40
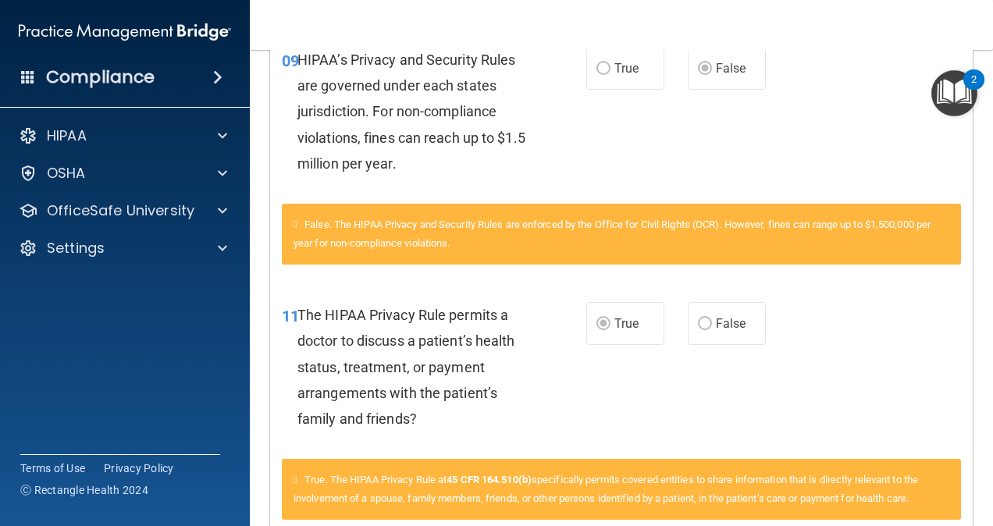
scroll to position [1175, 0]
